Goal: Information Seeking & Learning: Understand process/instructions

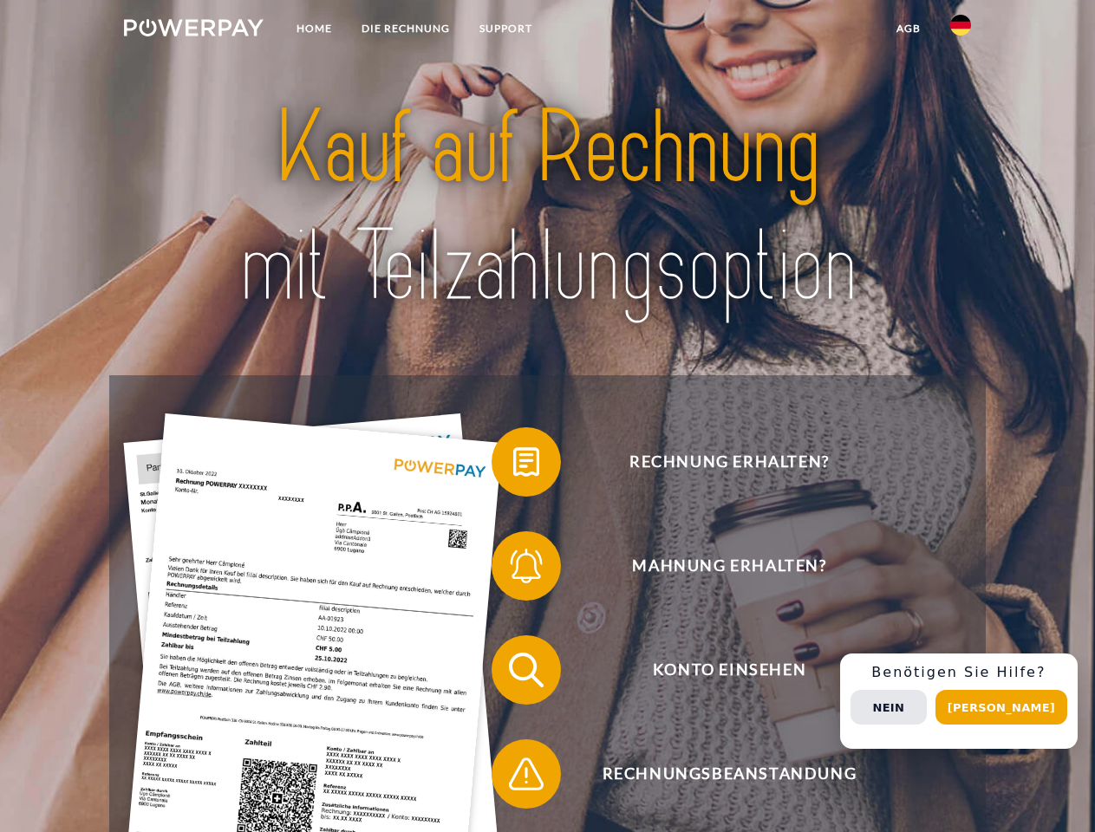
click at [193, 30] on img at bounding box center [194, 27] width 140 height 17
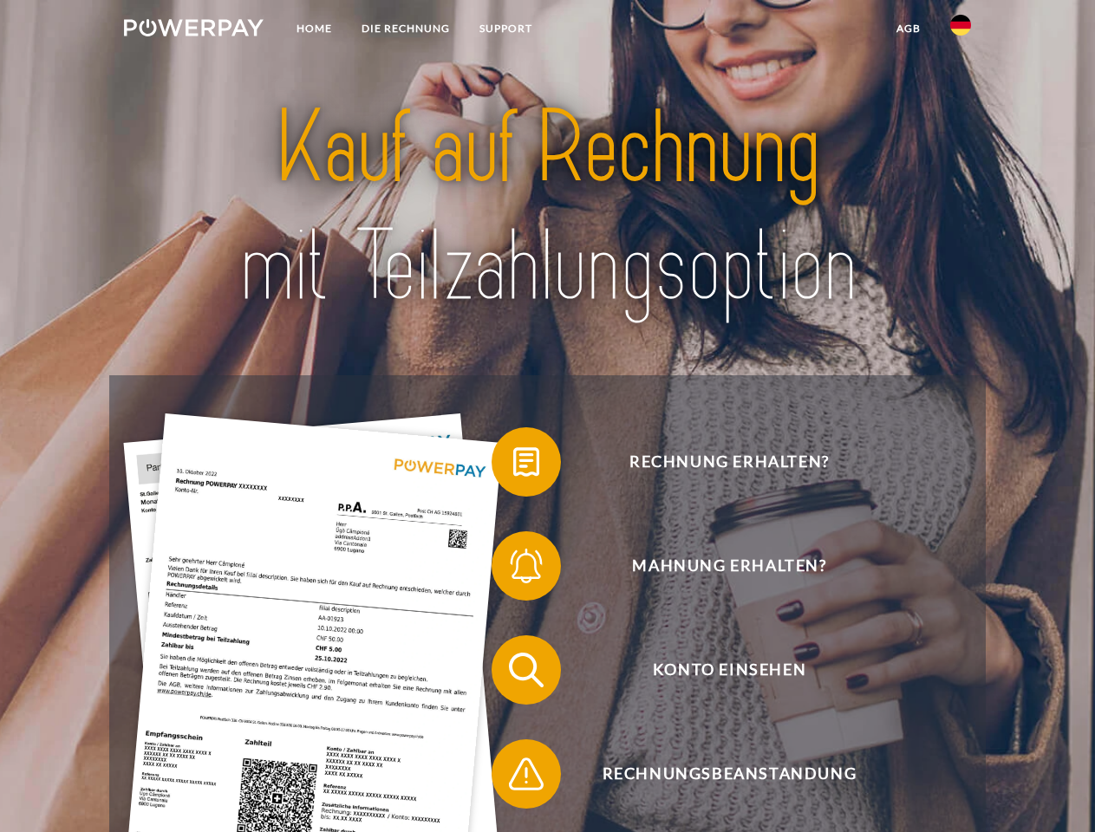
click at [960, 30] on img at bounding box center [960, 25] width 21 height 21
click at [908, 29] on link "agb" at bounding box center [909, 28] width 54 height 31
click at [513, 465] on span at bounding box center [500, 462] width 87 height 87
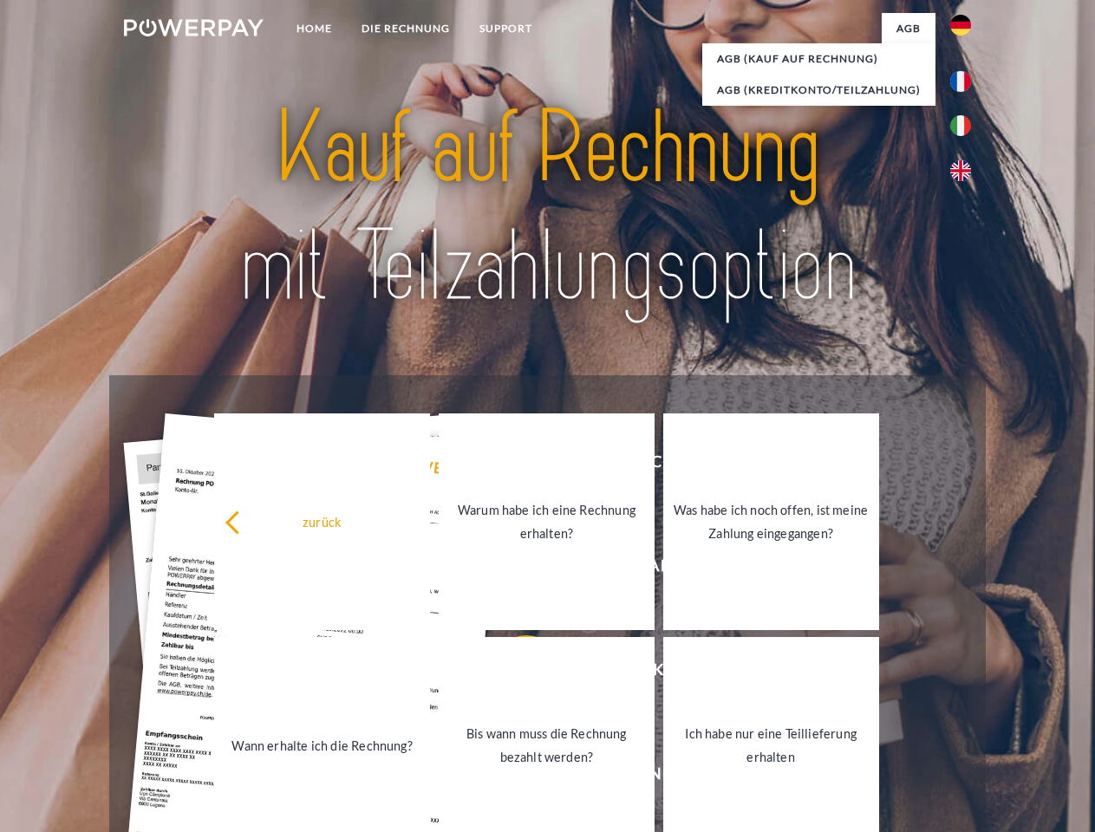
click at [513, 569] on link "Warum habe ich eine Rechnung erhalten?" at bounding box center [547, 521] width 216 height 217
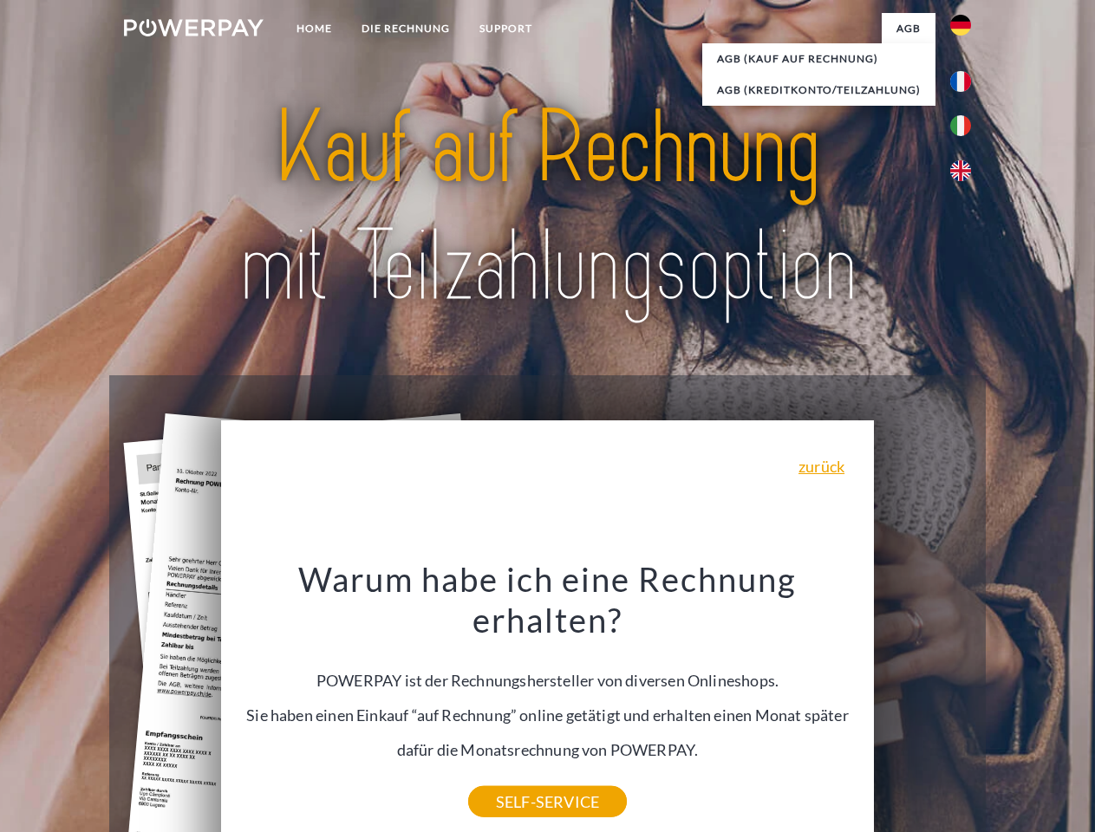
click at [513, 673] on div "Warum habe ich eine Rechnung erhalten? POWERPAY ist der Rechnungshersteller von…" at bounding box center [547, 680] width 633 height 244
click at [513, 778] on div "Warum habe ich eine Rechnung erhalten? POWERPAY ist der Rechnungshersteller von…" at bounding box center [547, 680] width 633 height 244
click at [965, 701] on div "Rechnung erhalten? Mahnung erhalten? Konto einsehen" at bounding box center [546, 721] width 875 height 693
click at [922, 705] on span "Konto einsehen" at bounding box center [729, 669] width 425 height 69
click at [1007, 707] on header "Home DIE RECHNUNG SUPPORT" at bounding box center [547, 598] width 1095 height 1197
